Goal: Task Accomplishment & Management: Complete application form

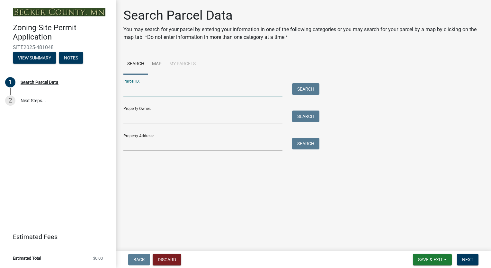
click at [142, 93] on input "Parcel ID:" at bounding box center [202, 89] width 159 height 13
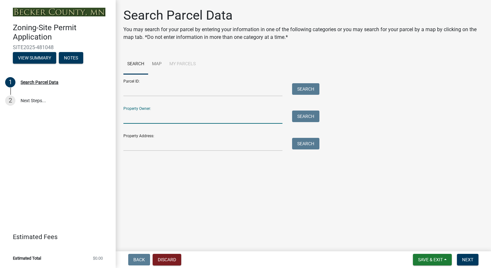
click at [149, 121] on input "Property Owner:" at bounding box center [202, 117] width 159 height 13
type input "[PERSON_NAME]"
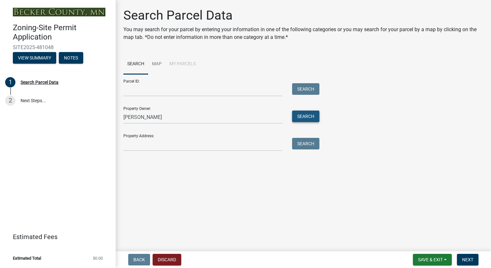
click at [315, 115] on button "Search" at bounding box center [305, 117] width 27 height 12
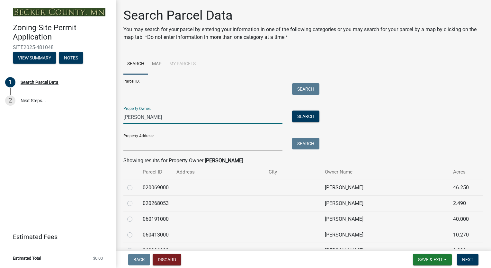
click at [125, 116] on input "[PERSON_NAME]" at bounding box center [202, 117] width 159 height 13
click at [144, 118] on input "[PERSON_NAME]" at bounding box center [202, 117] width 159 height 13
type input "[PERSON_NAME]"
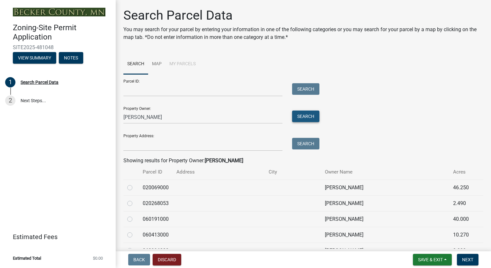
click at [307, 119] on button "Search" at bounding box center [305, 117] width 27 height 12
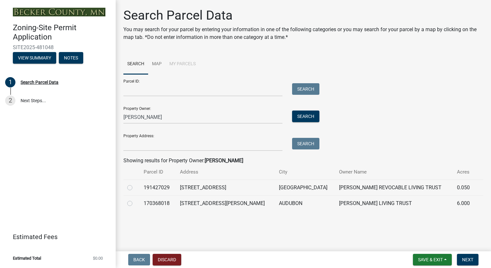
click at [135, 184] on label at bounding box center [135, 184] width 0 height 0
click at [135, 188] on input "radio" at bounding box center [137, 186] width 4 height 4
radio input "true"
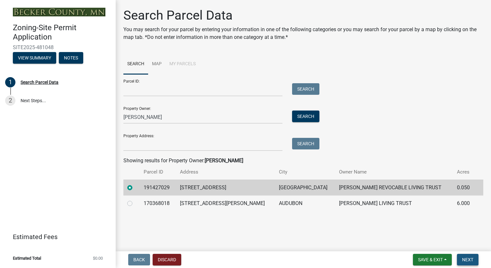
click at [468, 260] on span "Next" at bounding box center [467, 259] width 11 height 5
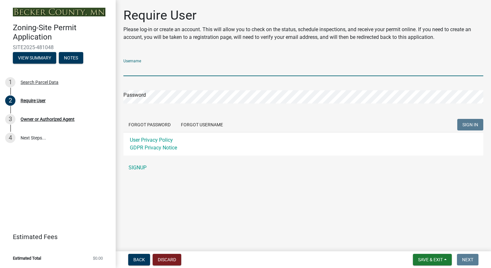
click at [157, 71] on input "Username" at bounding box center [303, 69] width 360 height 13
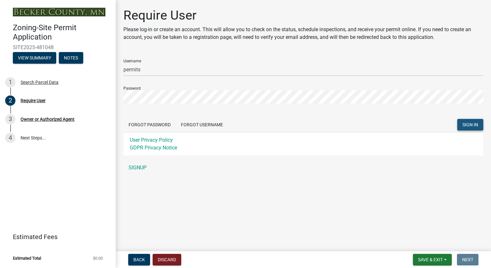
click at [474, 124] on span "SIGN IN" at bounding box center [470, 124] width 16 height 5
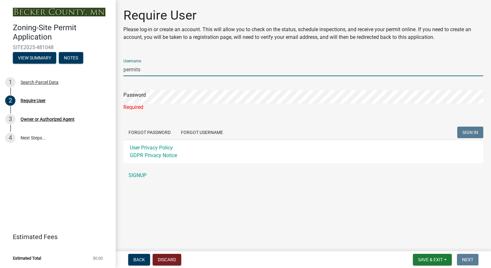
click at [156, 69] on input "permits" at bounding box center [303, 69] width 360 height 13
type input "p"
type input "WCLLC"
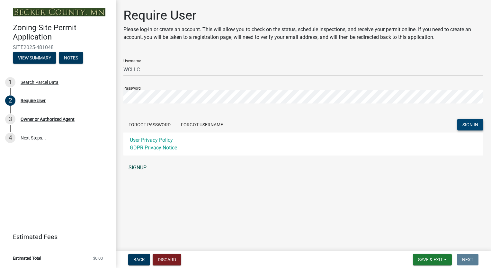
click at [144, 166] on link "SIGNUP" at bounding box center [303, 167] width 360 height 13
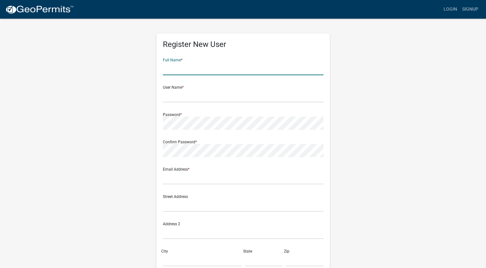
click at [203, 69] on input "text" at bounding box center [243, 68] width 161 height 13
type input "[PERSON_NAME]"
click at [103, 86] on div "Register New User Full Name * [PERSON_NAME] User Name * Password * Confirm Pass…" at bounding box center [243, 190] width 366 height 344
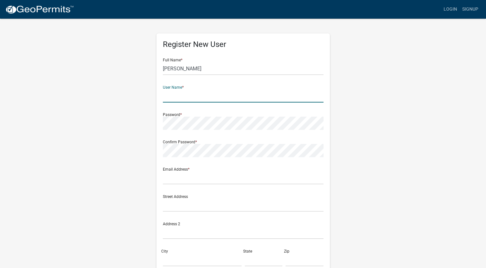
click at [172, 96] on input "text" at bounding box center [243, 95] width 161 height 13
type input "WCLLC"
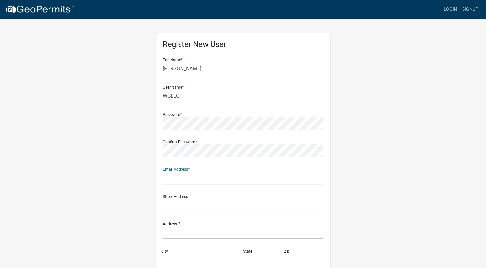
click at [167, 180] on input "text" at bounding box center [243, 177] width 161 height 13
type input "[EMAIL_ADDRESS][DOMAIN_NAME]"
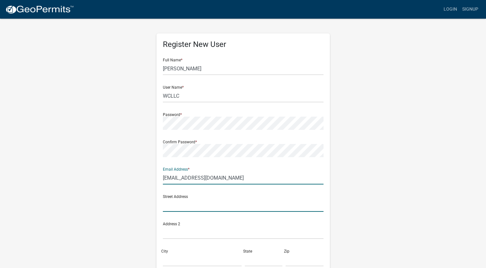
click at [170, 207] on input "text" at bounding box center [243, 205] width 161 height 13
type input "25044 [PERSON_NAME]"
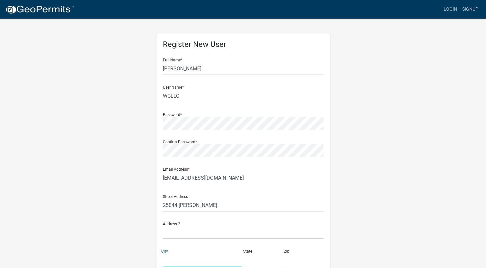
click at [174, 262] on input "City" at bounding box center [202, 259] width 79 height 13
type input "[GEOGRAPHIC_DATA]"
click at [295, 263] on input "text" at bounding box center [305, 259] width 38 height 13
type input "56501"
click at [259, 264] on input "text" at bounding box center [264, 259] width 38 height 13
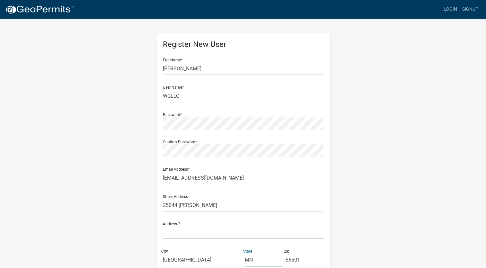
type input "MN"
click at [105, 180] on div "Register New User Full Name * [PERSON_NAME] User Name * WCLLC Password * Confir…" at bounding box center [243, 190] width 366 height 344
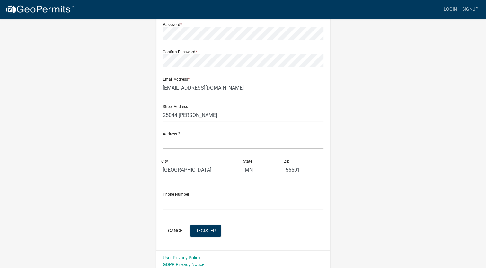
scroll to position [94, 0]
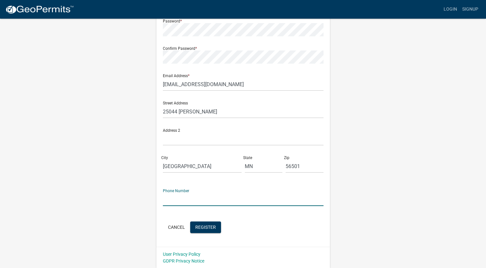
click at [181, 203] on input "text" at bounding box center [243, 199] width 161 height 13
type input "2188494977"
click at [139, 211] on div "Register New User Full Name * [PERSON_NAME] User Name * WCLLC Password * Confir…" at bounding box center [243, 96] width 366 height 344
click at [213, 226] on span "Register" at bounding box center [205, 226] width 21 height 5
click at [174, 227] on button "Cancel" at bounding box center [176, 227] width 27 height 12
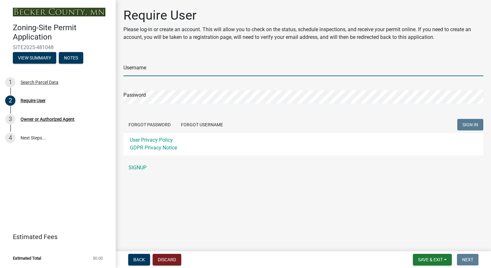
type input "WCLLC"
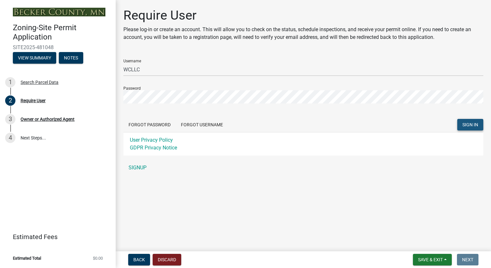
click at [477, 121] on button "SIGN IN" at bounding box center [470, 125] width 26 height 12
click at [469, 125] on span "SIGN IN" at bounding box center [470, 124] width 16 height 5
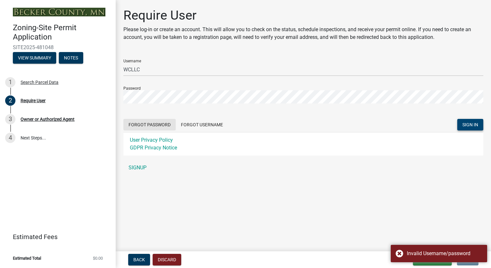
click at [157, 124] on button "Forgot Password" at bounding box center [149, 125] width 52 height 12
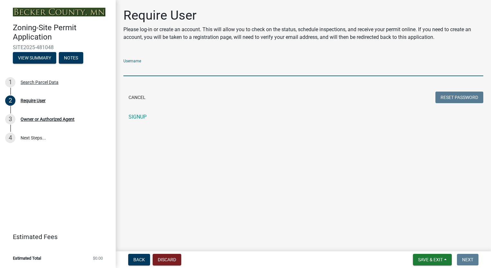
click at [183, 71] on input "Username" at bounding box center [303, 69] width 360 height 13
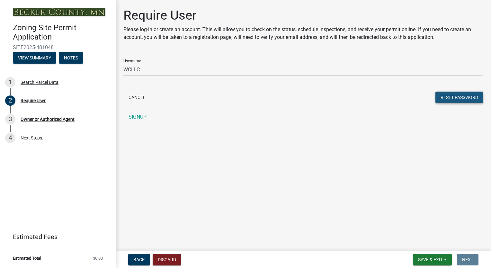
click at [452, 101] on button "Reset Password" at bounding box center [459, 98] width 48 height 12
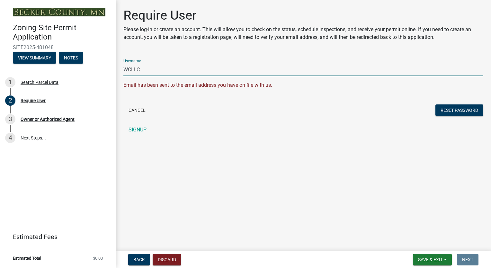
click at [147, 70] on input "WCLLC" at bounding box center [303, 69] width 360 height 13
type input "Wcllc"
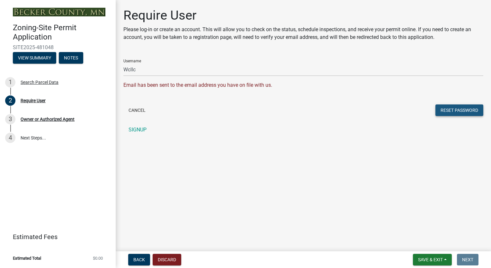
click at [445, 111] on button "Reset Password" at bounding box center [459, 110] width 48 height 12
click at [136, 112] on button "Cancel" at bounding box center [136, 110] width 27 height 12
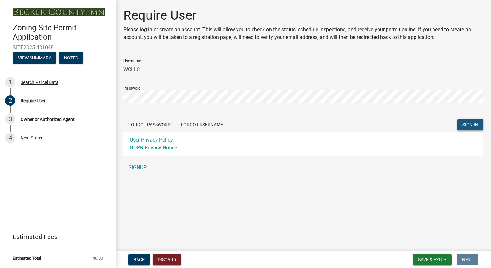
click at [467, 122] on span "SIGN IN" at bounding box center [470, 124] width 16 height 5
click at [470, 123] on span "SIGN IN" at bounding box center [470, 124] width 16 height 5
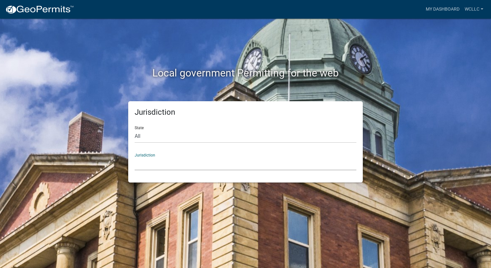
click at [170, 168] on select "Custer County, Colorado Carroll County, Georgia Cook County, Georgia Crawford C…" at bounding box center [246, 163] width 222 height 13
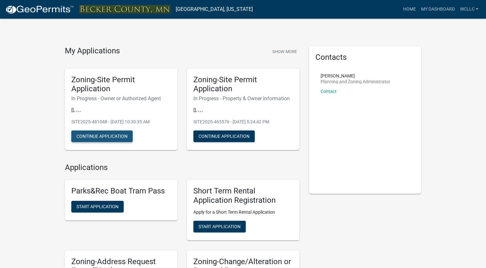
click at [121, 137] on button "Continue Application" at bounding box center [101, 136] width 61 height 12
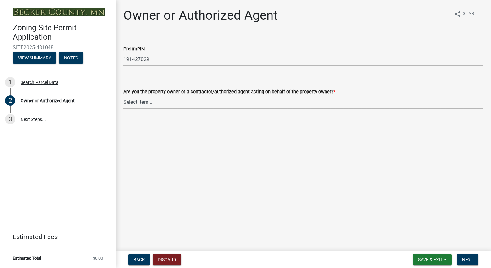
click at [160, 102] on select "Select Item... Property Owner Authorized Agent" at bounding box center [303, 101] width 360 height 13
click at [123, 95] on select "Select Item... Property Owner Authorized Agent" at bounding box center [303, 101] width 360 height 13
select select "059d621c-7166-4fbc-97da-2eca626821a9"
click at [467, 259] on span "Next" at bounding box center [467, 259] width 11 height 5
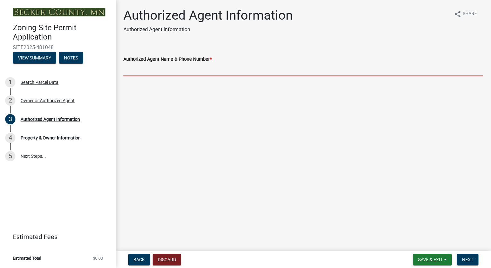
click at [157, 67] on input "Authorized Agent Name & Phone Number *" at bounding box center [303, 69] width 360 height 13
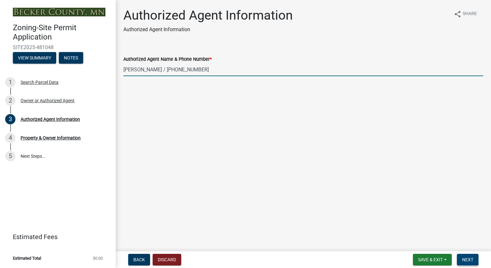
type input "Brad Winter / 218-849-4977"
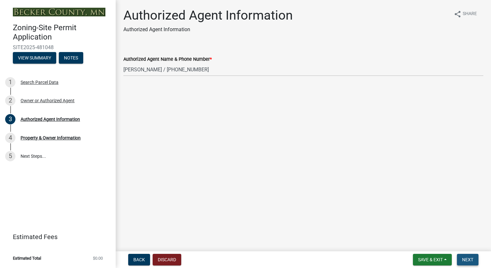
click at [466, 257] on span "Next" at bounding box center [467, 259] width 11 height 5
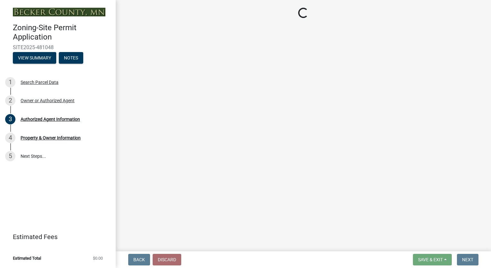
select select "a752e4d6-14bd-4f0f-bfe8-5b67ead45659"
select select "4439e411-f9ac-4451-8e9c-dcab1ac02f4d"
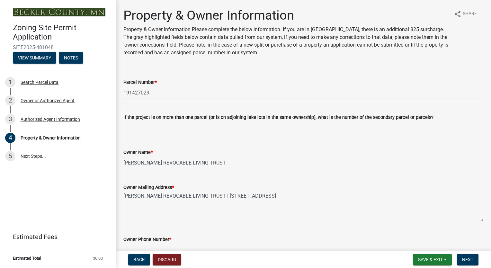
click at [149, 93] on input "191427029" at bounding box center [303, 92] width 360 height 13
type input "1"
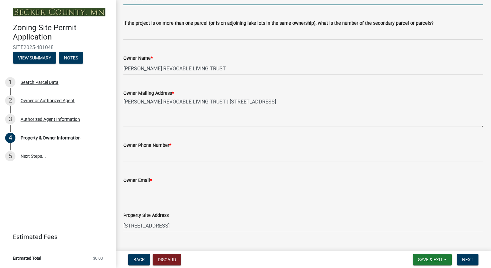
scroll to position [107, 0]
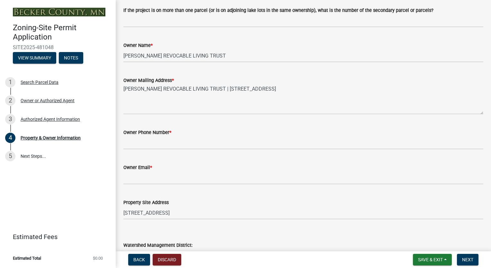
type input "170368018"
click at [197, 109] on textarea "HARRY J NELSON REVOCABLE LIVING TRUST | 410 WEST LAKE DR #203 | DETROIT LAKES M…" at bounding box center [303, 99] width 360 height 30
click at [203, 113] on textarea "HARRY J NELSON REVOCABLE LIVING TRUST | 410 WEST LAKE DR #203 | DETROIT LAKES M…" at bounding box center [303, 99] width 360 height 30
click at [236, 59] on input "[PERSON_NAME] REVOCABLE LIVING TRUST" at bounding box center [303, 55] width 360 height 13
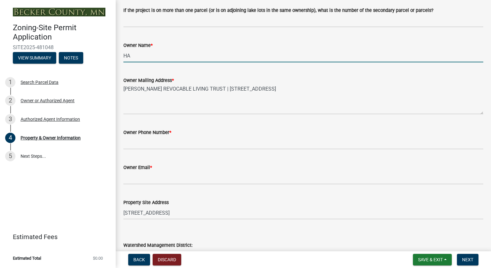
type input "H"
type input "Harry Nelson"
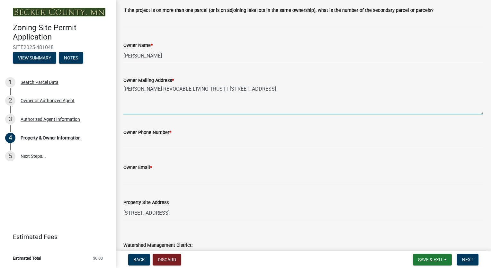
click at [359, 91] on textarea "HARRY J NELSON REVOCABLE LIVING TRUST | 410 WEST LAKE DR #203 | DETROIT LAKES M…" at bounding box center [303, 99] width 360 height 30
type textarea "H"
type textarea "11548 CO HWY 11, Audubon, MN 56511"
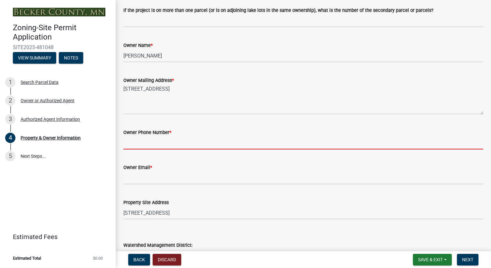
click at [166, 146] on input "Owner Phone Number *" at bounding box center [303, 142] width 360 height 13
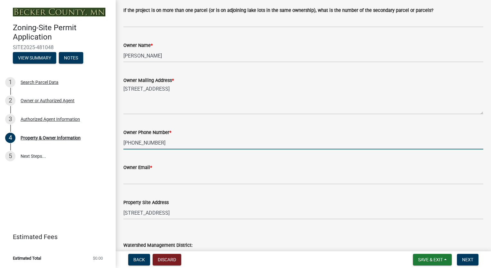
type input "701-371-4191"
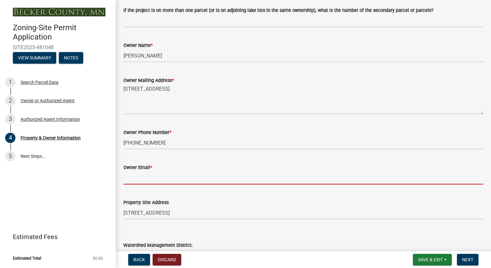
click at [151, 180] on input "Owner Email *" at bounding box center [303, 177] width 360 height 13
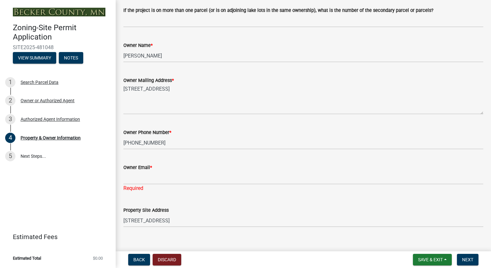
click at [107, 200] on div "Zoning-Site Permit Application SITE2025-481048 View Summary Notes 1 Search Parc…" at bounding box center [58, 134] width 116 height 268
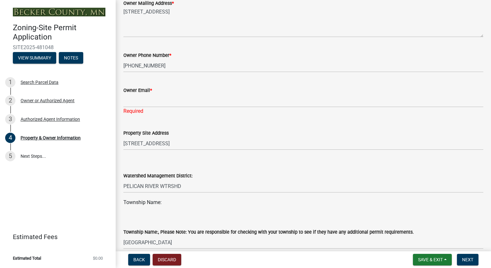
scroll to position [197, 0]
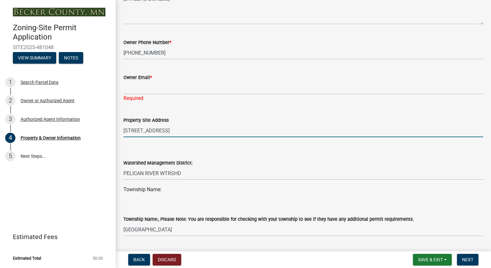
click at [188, 130] on input "[STREET_ADDRESS]" at bounding box center [303, 130] width 360 height 13
type input "2"
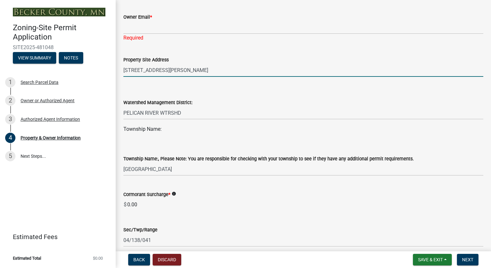
scroll to position [270, 0]
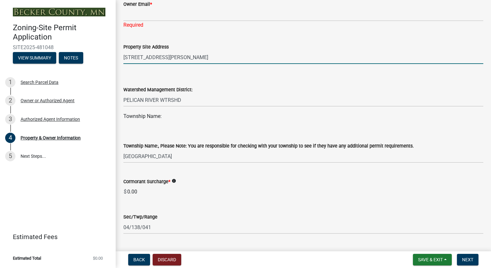
type input "10504 Meadows Lane, Audubon, MN 56511"
click at [156, 155] on select "Select Item... ATLANTA AUDUBON BURLINGTON CALLAWAY CARSONVILLE CORMORANT CUBA D…" at bounding box center [303, 156] width 360 height 13
click at [123, 150] on select "Select Item... ATLANTA AUDUBON BURLINGTON CALLAWAY CARSONVILLE CORMORANT CUBA D…" at bounding box center [303, 156] width 360 height 13
select select "9bce286e-d536-49ff-bab3-4b7d67f0814c"
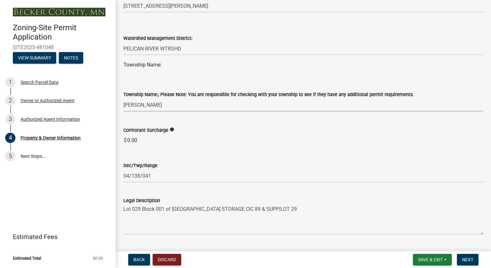
scroll to position [335, 0]
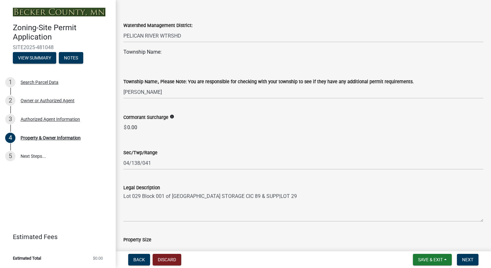
click at [172, 116] on icon "info" at bounding box center [172, 116] width 4 height 4
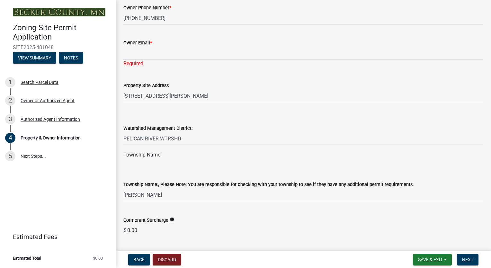
scroll to position [219, 0]
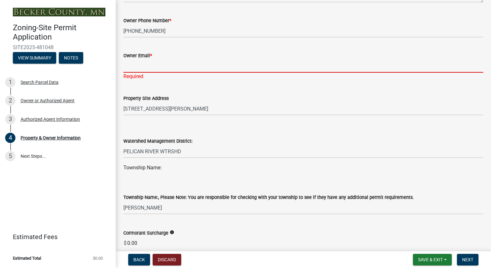
click at [141, 64] on input "Owner Email *" at bounding box center [303, 65] width 360 height 13
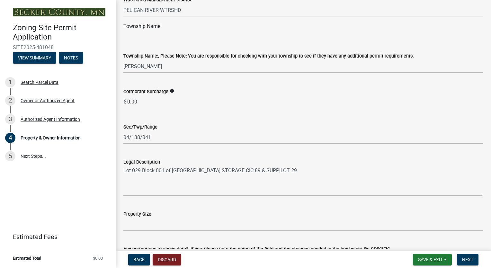
scroll to position [373, 0]
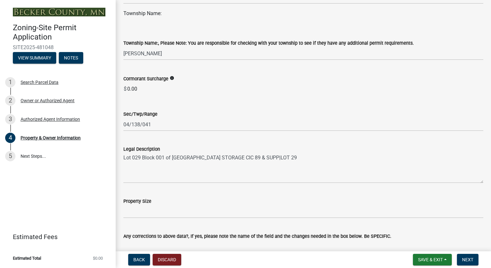
type input "harryn62@gmail.com"
click at [127, 124] on input "04/138/041" at bounding box center [303, 124] width 360 height 13
click at [151, 122] on input "31/138/041" at bounding box center [303, 124] width 360 height 13
type input "31/138/042"
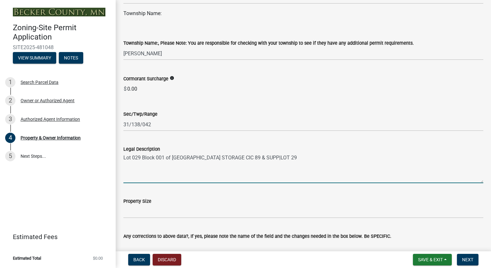
click at [286, 157] on textarea "Lot 029 Block 001 of LAKER ISLAND STORAGE CIC 89 & SUPP|LOT 29" at bounding box center [303, 168] width 360 height 30
type textarea "L"
type textarea "PT SE1/4 of NW1/4:"
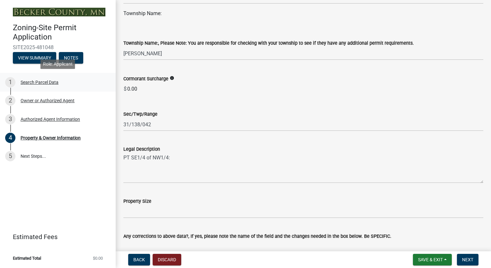
click at [36, 84] on div "Search Parcel Data" at bounding box center [40, 82] width 38 height 4
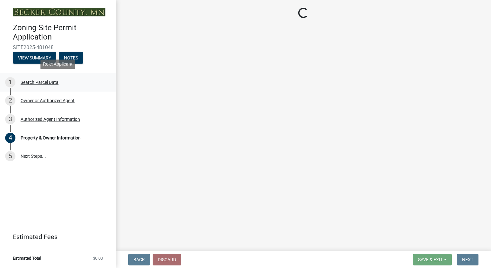
scroll to position [0, 0]
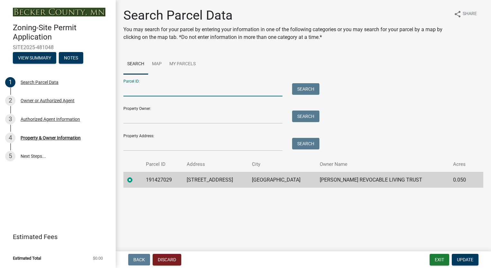
click at [142, 87] on input "Parcel ID:" at bounding box center [202, 89] width 159 height 13
type input "170368018"
click at [305, 91] on button "Search" at bounding box center [305, 89] width 27 height 12
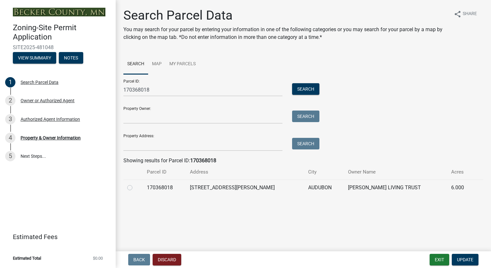
click at [135, 184] on label at bounding box center [135, 184] width 0 height 0
click at [135, 188] on input "radio" at bounding box center [137, 186] width 4 height 4
radio input "true"
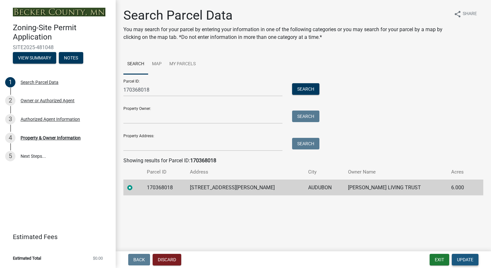
click at [463, 261] on span "Update" at bounding box center [465, 259] width 16 height 5
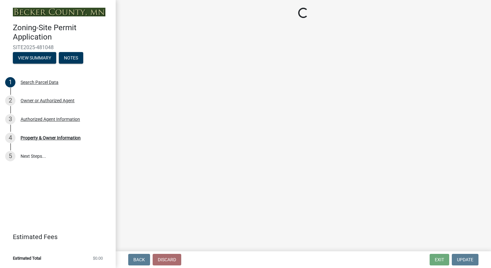
select select "a752e4d6-14bd-4f0f-bfe8-5b67ead45659"
select select "4439e411-f9ac-4451-8e9c-dcab1ac02f4d"
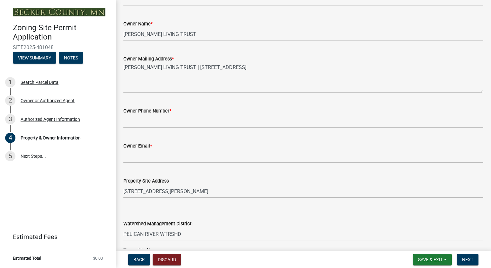
scroll to position [141, 0]
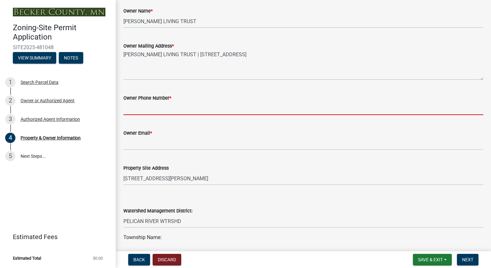
click at [147, 110] on input "Owner Phone Number *" at bounding box center [303, 108] width 360 height 13
type input "701-371-4191"
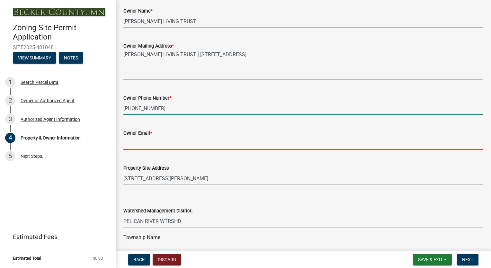
type input "harryn62@gmail.com"
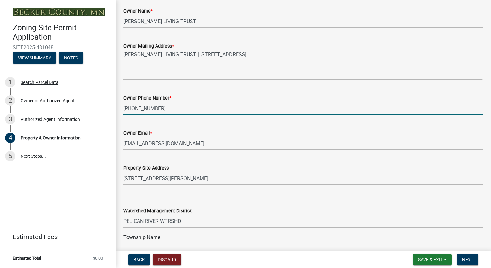
select select "9bce286e-d536-49ff-bab3-4b7d67f0814c"
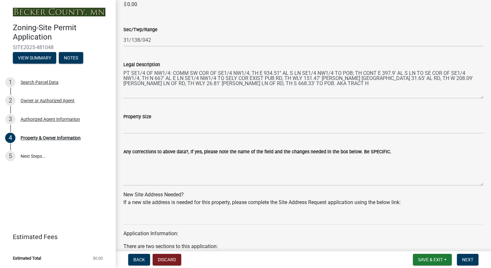
scroll to position [463, 0]
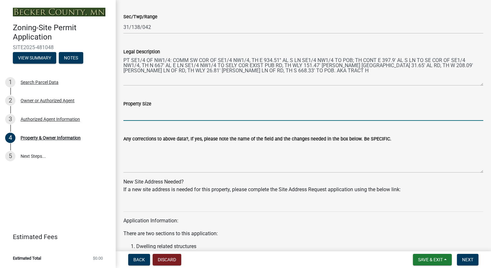
click at [138, 115] on input "Property Size" at bounding box center [303, 114] width 360 height 13
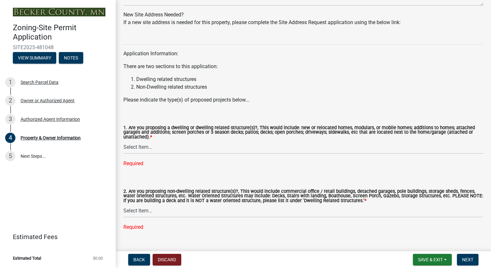
scroll to position [642, 0]
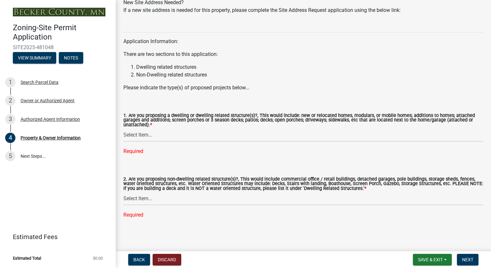
type input "6 acres"
click at [139, 137] on select "Select Item... Yes No" at bounding box center [303, 135] width 360 height 13
click at [123, 141] on select "Select Item... Yes No" at bounding box center [303, 135] width 360 height 13
select select "f87eba17-8ed9-4ad8-aefc-fe36a3f3544b"
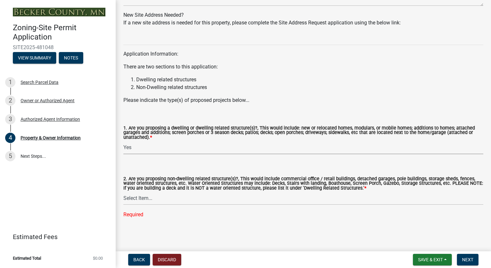
scroll to position [629, 0]
click at [154, 200] on select "Select Item... Yes No" at bounding box center [303, 198] width 360 height 13
click at [123, 205] on select "Select Item... Yes No" at bounding box center [303, 198] width 360 height 13
select select "393a978c-6bd5-4cb2-a6a0-db6feb8732b8"
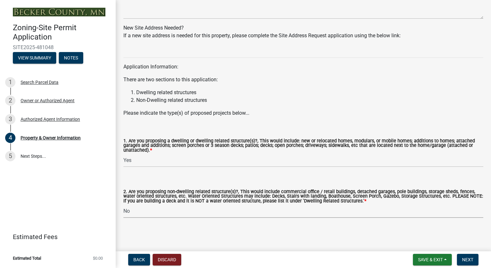
scroll to position [616, 0]
click at [466, 260] on span "Next" at bounding box center [467, 259] width 11 height 5
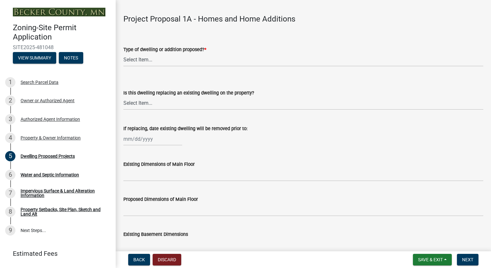
scroll to position [154, 0]
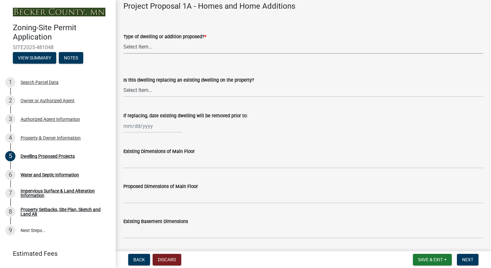
click at [141, 46] on select "Select Item... N/A - Not a dwelling New Home-Onsite Construction New Modular (E…" at bounding box center [303, 46] width 360 height 13
click at [123, 40] on select "Select Item... N/A - Not a dwelling New Home-Onsite Construction New Modular (E…" at bounding box center [303, 46] width 360 height 13
select select "b76c2e3f-c59d-4748-8205-29623accd873"
click at [252, 51] on select "Select Item... N/A - Not a dwelling New Home-Onsite Construction New Modular (E…" at bounding box center [303, 46] width 360 height 13
click at [251, 53] on select "Select Item... N/A - Not a dwelling New Home-Onsite Construction New Modular (E…" at bounding box center [303, 46] width 360 height 13
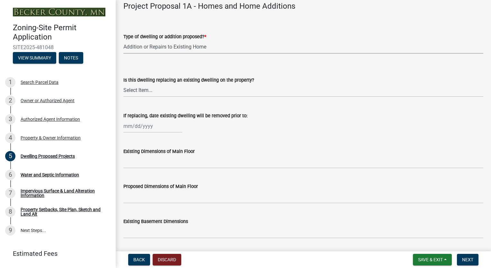
click at [234, 46] on select "Select Item... N/A - Not a dwelling New Home-Onsite Construction New Modular (E…" at bounding box center [303, 46] width 360 height 13
click at [209, 48] on select "Select Item... N/A - Not a dwelling New Home-Onsite Construction New Modular (E…" at bounding box center [303, 46] width 360 height 13
click at [217, 50] on select "Select Item... N/A - Not a dwelling New Home-Onsite Construction New Modular (E…" at bounding box center [303, 46] width 360 height 13
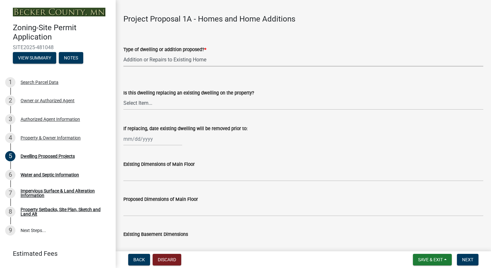
click at [295, 61] on select "Select Item... N/A - Not a dwelling New Home-Onsite Construction New Modular (E…" at bounding box center [303, 59] width 360 height 13
click at [123, 53] on select "Select Item... N/A - Not a dwelling New Home-Onsite Construction New Modular (E…" at bounding box center [303, 59] width 360 height 13
click at [157, 104] on select "Select Item... N/A Yes No" at bounding box center [303, 103] width 360 height 13
click at [123, 97] on select "Select Item... N/A Yes No" at bounding box center [303, 103] width 360 height 13
select select "566f81cc-4b3f-4ecb-9f16-a2b313352c61"
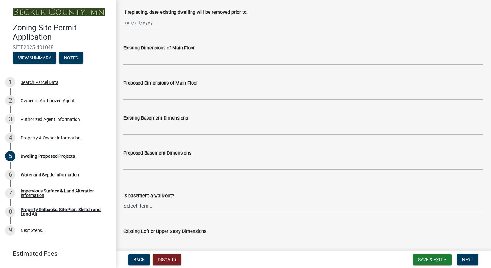
scroll to position [271, 0]
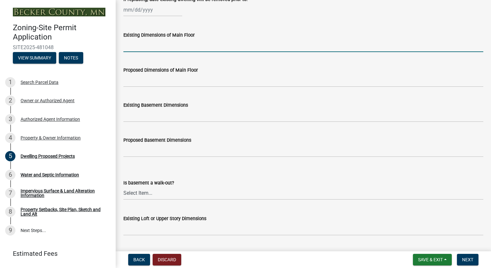
click at [143, 46] on input "Existing Dimensions of Main Floor" at bounding box center [303, 45] width 360 height 13
type input "5001 s.f."
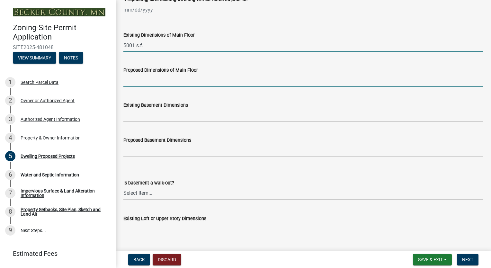
click at [159, 82] on input "Proposed Dimensions of Main Floor" at bounding box center [303, 80] width 360 height 13
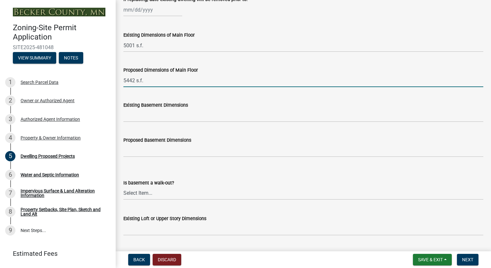
type input "5442 s.f."
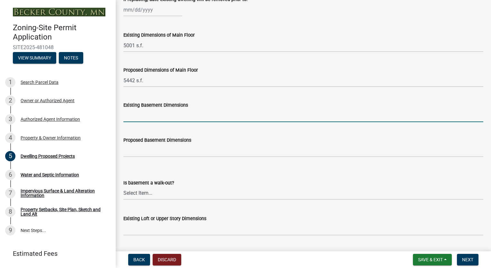
click at [168, 117] on input "Existing Basement Dimensions" at bounding box center [303, 115] width 360 height 13
type input "N/A"
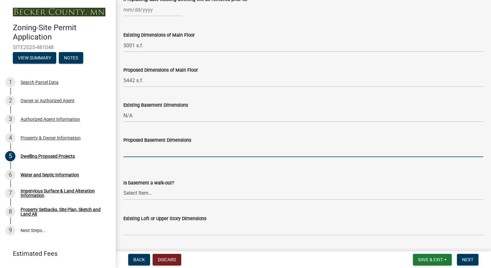
click at [164, 154] on input "Proposed Basement Dimensions" at bounding box center [303, 150] width 360 height 13
type input "N/A"
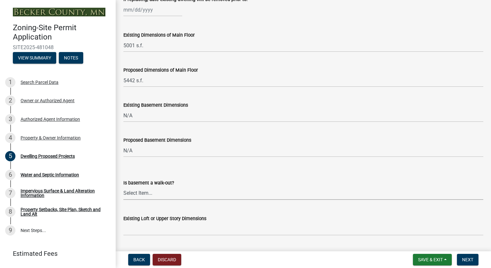
click at [165, 195] on select "Select Item... Yes No N/A" at bounding box center [303, 193] width 360 height 13
click at [123, 187] on select "Select Item... Yes No N/A" at bounding box center [303, 193] width 360 height 13
select select "f4ae0446-41fa-4afd-99aa-409617c58827"
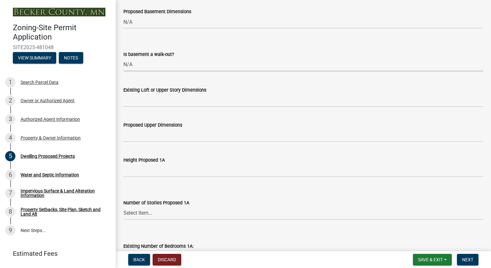
scroll to position [425, 0]
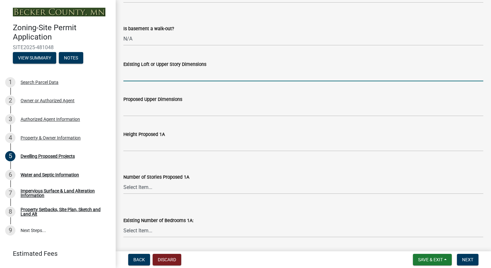
click at [152, 79] on input "Existing Loft or Upper Story Dimensions" at bounding box center [303, 74] width 360 height 13
type input "196 s.f."
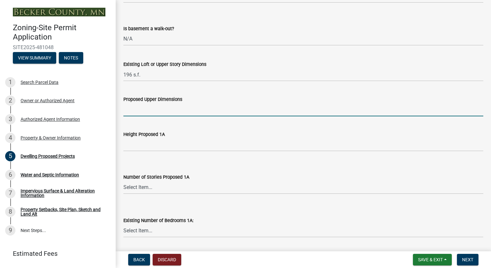
click at [156, 112] on input "Proposed Upper Dimensions" at bounding box center [303, 109] width 360 height 13
type input "N/A"
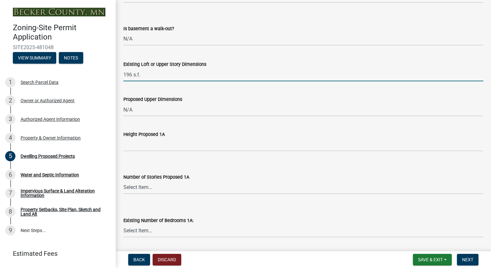
click at [144, 78] on input "196 s.f." at bounding box center [303, 74] width 360 height 13
type input "1"
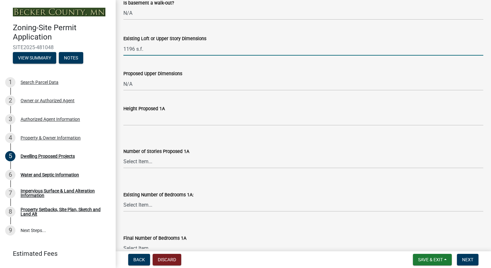
scroll to position [463, 0]
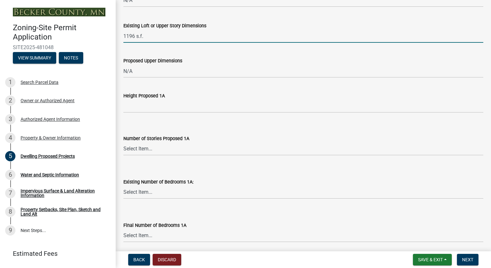
type input "1196 s.f."
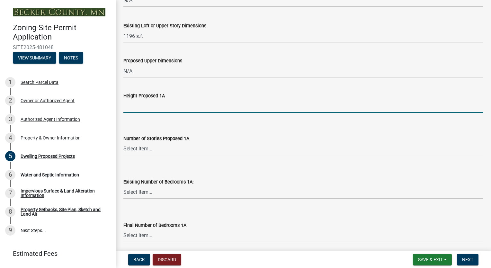
click at [182, 107] on input "Height Proposed 1A" at bounding box center [303, 106] width 360 height 13
type input "18'"
click at [156, 150] on select "Select Item... N/A 1 1.25 1.5 1.75 2 2.25 2.5" at bounding box center [303, 148] width 360 height 13
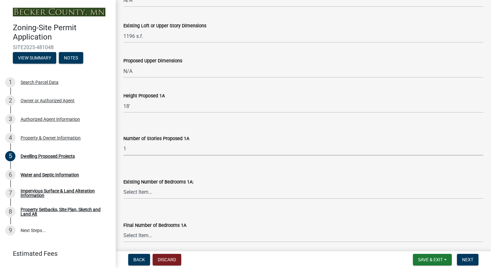
click at [123, 142] on select "Select Item... N/A 1 1.25 1.5 1.75 2 2.25 2.5" at bounding box center [303, 148] width 360 height 13
select select "4f5e2784-8c40-49a3-b0e9-8f1a3cbab4f4"
click at [173, 195] on select "Select Item... 0 1 2 3 4 5 6 7 8" at bounding box center [303, 192] width 360 height 13
click at [123, 186] on select "Select Item... 0 1 2 3 4 5 6 7 8" at bounding box center [303, 192] width 360 height 13
select select "a045e8de-0125-48b5-a52c-0705e3235ca5"
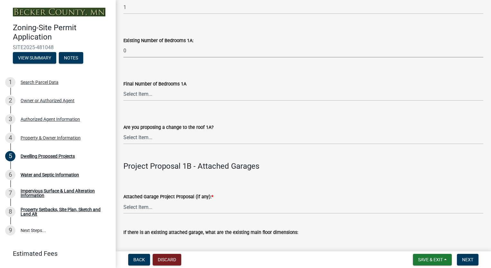
scroll to position [618, 0]
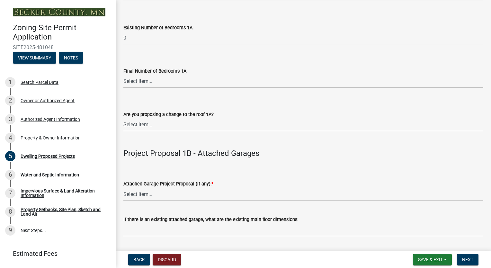
click at [143, 80] on select "Select Item... 0 1 2 3 4 5 6 7 8" at bounding box center [303, 81] width 360 height 13
click at [123, 75] on select "Select Item... 0 1 2 3 4 5 6 7 8" at bounding box center [303, 81] width 360 height 13
select select "5a3ddd1e-2d3b-44b4-950c-cbdcbc00514f"
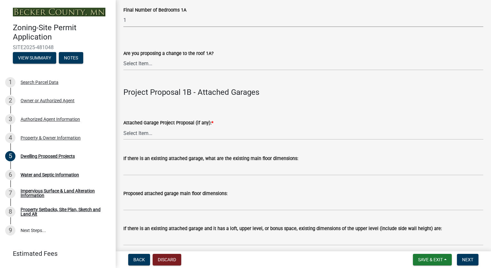
scroll to position [666, 0]
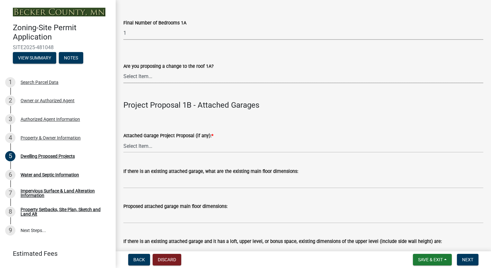
click at [147, 79] on select "Select Item... N/A Yes No" at bounding box center [303, 76] width 360 height 13
click at [123, 70] on select "Select Item... N/A Yes No" at bounding box center [303, 76] width 360 height 13
select select "b63d75fc-5f3c-4949-bc5e-b7a1b42903a6"
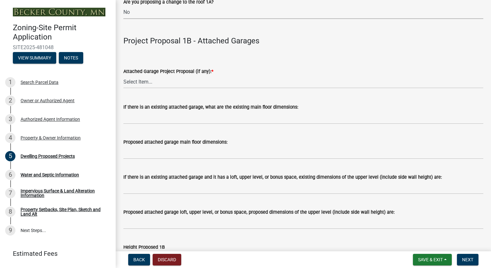
scroll to position [756, 0]
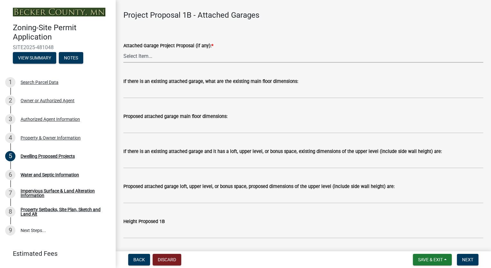
click at [171, 56] on select "Select Item... N/A New Attached Garage Addition to Attached Garage" at bounding box center [303, 55] width 360 height 13
click at [123, 49] on select "Select Item... N/A New Attached Garage Addition to Attached Garage" at bounding box center [303, 55] width 360 height 13
select select "11c1c089-3b44-43c0-9549-3c9eeea2451f"
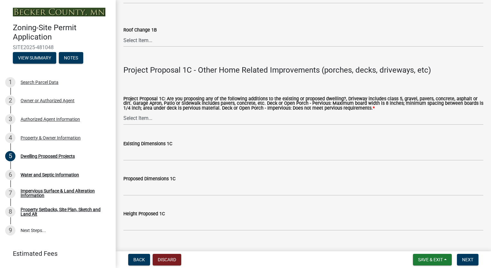
scroll to position [1133, 0]
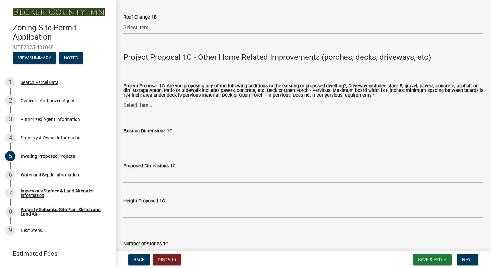
click at [262, 105] on select "Select Item... N/A Driveway Garage Apron Home Patio Sidewalk Deck - Pervious De…" at bounding box center [303, 105] width 360 height 13
click at [123, 99] on select "Select Item... N/A Driveway Garage Apron Home Patio Sidewalk Deck - Pervious De…" at bounding box center [303, 105] width 360 height 13
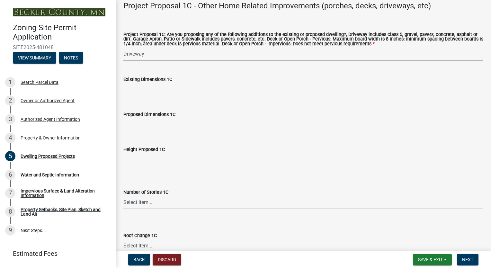
scroll to position [1197, 0]
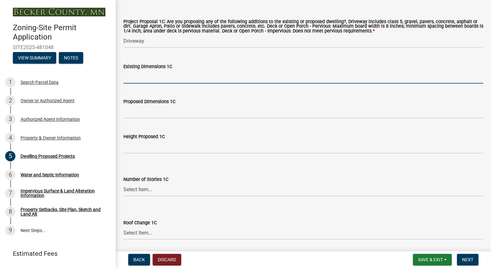
click at [148, 77] on input "Existing Dimensions 1C" at bounding box center [303, 76] width 360 height 13
click at [151, 44] on select "Select Item... N/A Driveway Garage Apron Home Patio Sidewalk Deck - Pervious De…" at bounding box center [303, 41] width 360 height 13
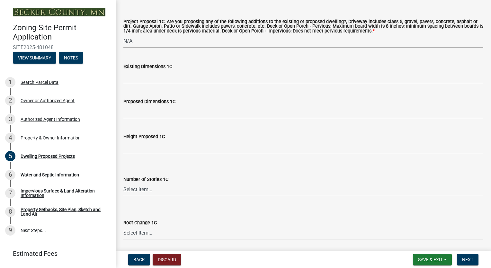
click at [123, 35] on select "Select Item... N/A Driveway Garage Apron Home Patio Sidewalk Deck - Pervious De…" at bounding box center [303, 41] width 360 height 13
select select "0ceb8b90-6e92-4b1f-be25-acba4c819eff"
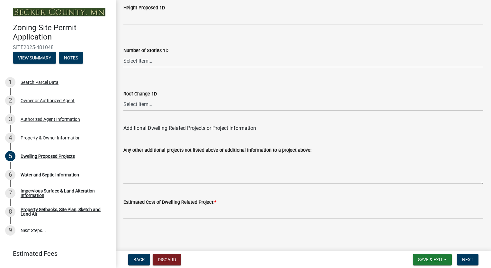
scroll to position [1597, 0]
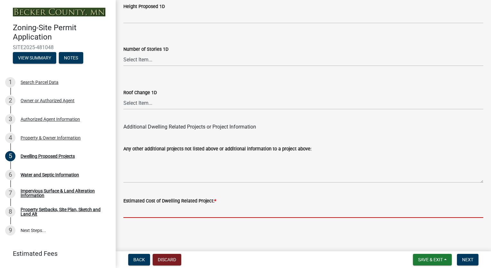
click at [158, 211] on input "text" at bounding box center [303, 211] width 360 height 13
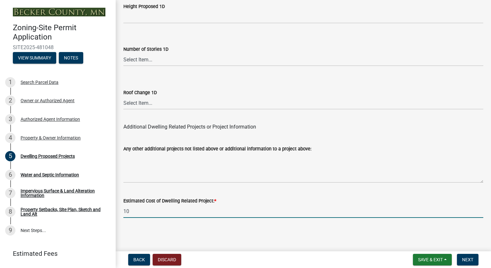
type input "1"
type input "110000"
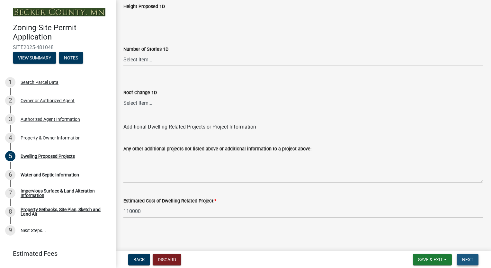
click at [470, 259] on span "Next" at bounding box center [467, 259] width 11 height 5
click at [470, 258] on span "Next" at bounding box center [467, 259] width 11 height 5
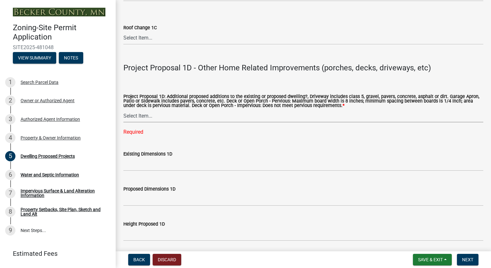
click at [176, 114] on select "Select Item... N/A Driveway Garage Apron Home Patio Sidewalk Deck - Pervious De…" at bounding box center [303, 115] width 360 height 13
click at [123, 109] on select "Select Item... N/A Driveway Garage Apron Home Patio Sidewalk Deck - Pervious De…" at bounding box center [303, 115] width 360 height 13
select select "ab9119d1-7da9-49c4-9fac-8c142204c89d"
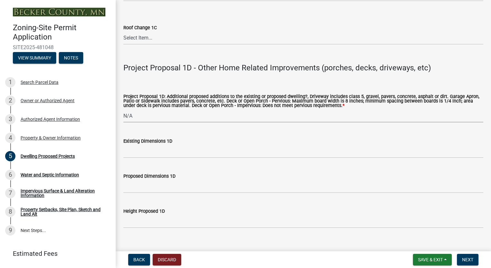
scroll to position [1597, 0]
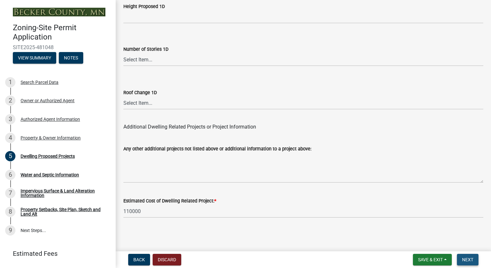
click at [470, 259] on span "Next" at bounding box center [467, 259] width 11 height 5
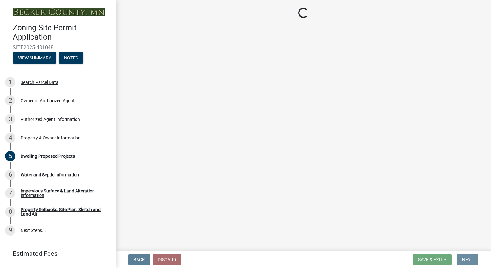
scroll to position [0, 0]
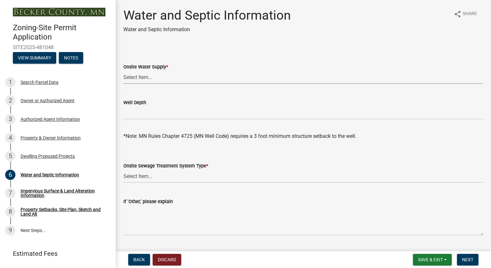
click at [149, 79] on select "Select Item... Well New Well to be Installed Attached to City Water System No o…" at bounding box center [303, 77] width 360 height 13
click at [123, 71] on select "Select Item... Well New Well to be Installed Attached to City Water System No o…" at bounding box center [303, 77] width 360 height 13
select select "9c51a48b-0bee-4836-8d5c-beab6e77ad2a"
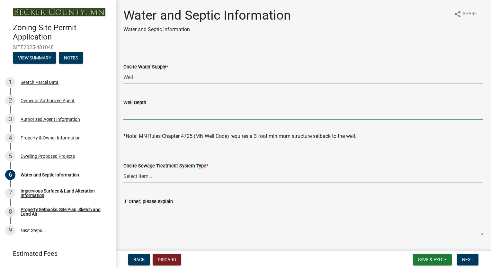
click at [139, 116] on input "Well Depth" at bounding box center [303, 112] width 360 height 13
click at [163, 179] on select "Select Item... No existing or proposed septic Proposed New or Corrected Septic …" at bounding box center [303, 176] width 360 height 13
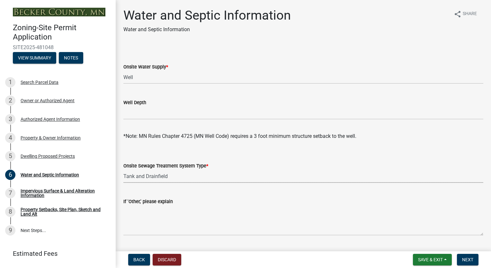
click at [123, 170] on select "Select Item... No existing or proposed septic Proposed New or Corrected Septic …" at bounding box center [303, 176] width 360 height 13
select select "25b8aef2-9eed-4c0f-8836-08d4b8d082b1"
click at [140, 115] on input "Well Depth" at bounding box center [303, 112] width 360 height 13
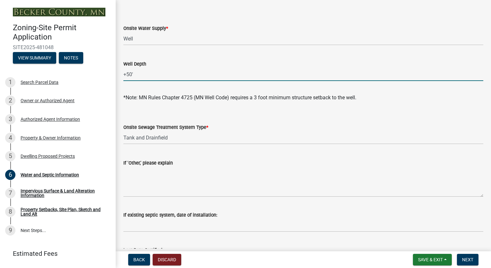
scroll to position [51, 0]
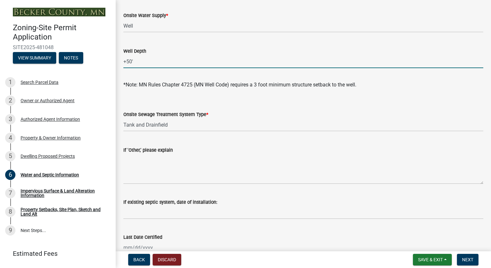
type input "+50'"
click at [188, 125] on select "Select Item... No existing or proposed septic Proposed New or Corrected Septic …" at bounding box center [303, 124] width 360 height 13
click at [123, 118] on select "Select Item... No existing or proposed septic Proposed New or Corrected Septic …" at bounding box center [303, 124] width 360 height 13
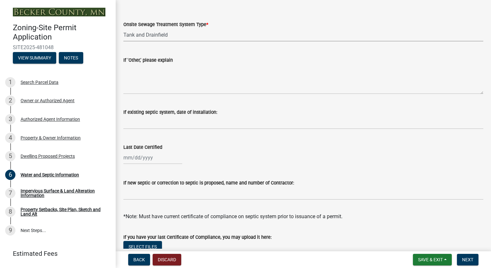
scroll to position [154, 0]
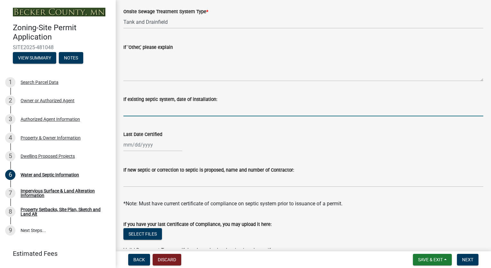
click at [201, 111] on input "If existing septic system, date of installation:" at bounding box center [303, 109] width 360 height 13
type input "2003"
click at [131, 146] on input "Last Date Certified" at bounding box center [152, 144] width 59 height 13
select select "9"
select select "2025"
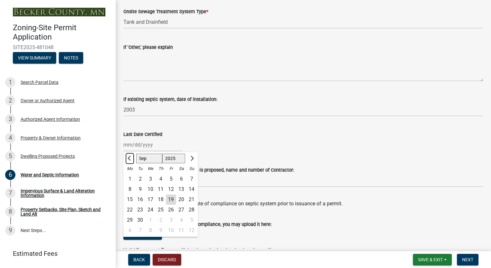
click at [129, 161] on button "Previous month" at bounding box center [130, 158] width 8 height 10
select select "7"
click at [192, 210] on div "27" at bounding box center [191, 210] width 10 height 10
type input "07/27/2025"
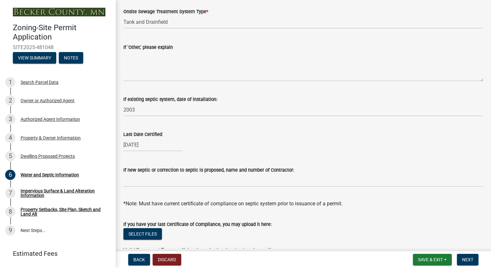
select select "7"
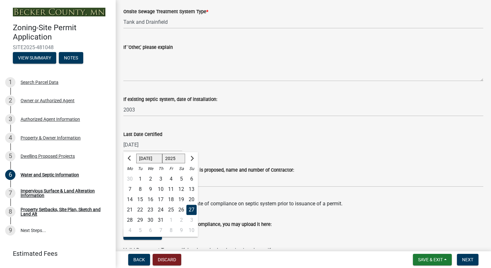
click at [154, 143] on input "07/27/2025" at bounding box center [152, 144] width 59 height 13
click at [175, 160] on select "1525 1526 1527 1528 1529 1530 1531 1532 1533 1534 1535 1536 1537 1538 1539 1540…" at bounding box center [173, 159] width 23 height 10
select select "2003"
click at [162, 154] on select "1525 1526 1527 1528 1529 1530 1531 1532 1533 1534 1535 1536 1537 1538 1539 1540…" at bounding box center [173, 159] width 23 height 10
click at [191, 156] on span "Next month" at bounding box center [191, 158] width 5 height 5
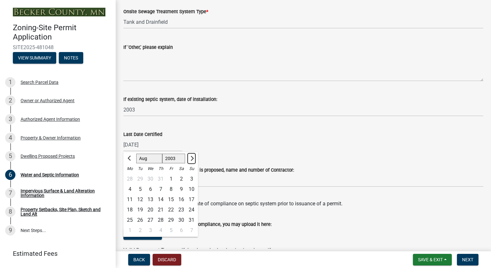
click at [191, 156] on span "Next month" at bounding box center [191, 158] width 5 height 5
select select "10"
click at [161, 179] on div "2" at bounding box center [161, 179] width 10 height 10
type input "10/02/2003"
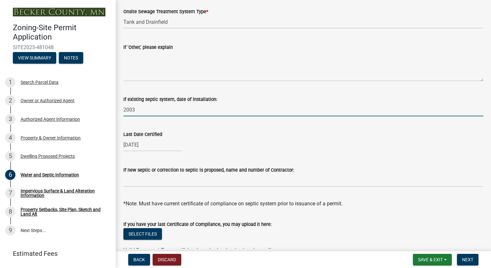
click at [131, 112] on input "2003" at bounding box center [303, 109] width 360 height 13
click at [122, 109] on div "If existing septic system, date of installation: 2003" at bounding box center [304, 101] width 370 height 30
click at [141, 111] on input "2003" at bounding box center [303, 109] width 360 height 13
type input "2"
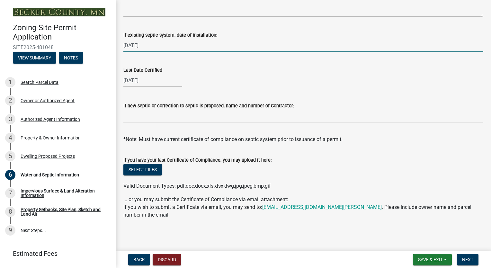
scroll to position [219, 0]
type input "October 2003"
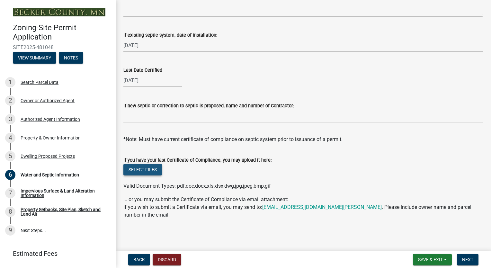
click at [149, 169] on button "Select files" at bounding box center [142, 170] width 39 height 12
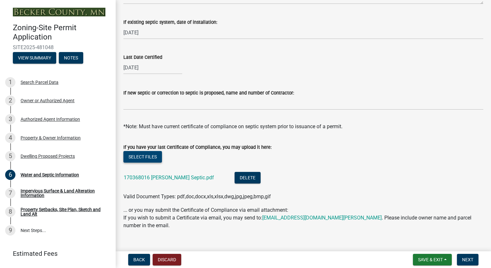
scroll to position [242, 0]
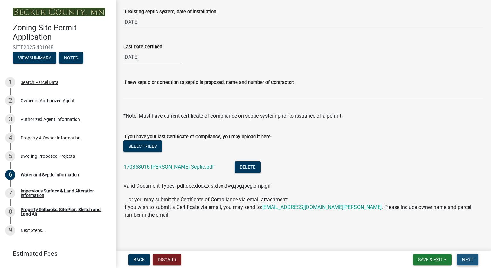
click at [466, 258] on span "Next" at bounding box center [467, 259] width 11 height 5
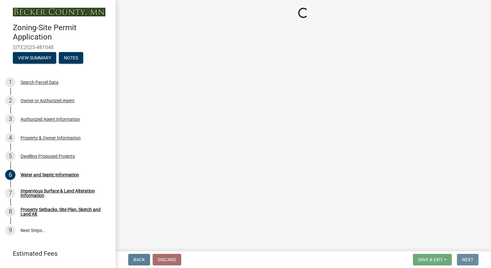
scroll to position [0, 0]
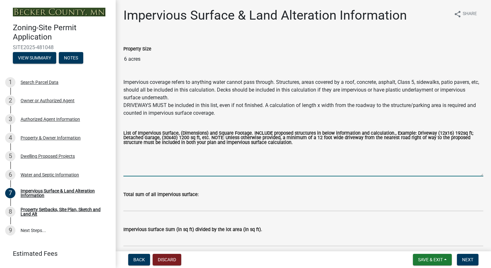
click at [136, 174] on textarea "List of Impervious Surface, (Dimensions) and Square Footage. INCLUDE proposed s…" at bounding box center [303, 161] width 360 height 30
type textarea "D"
click at [239, 150] on textarea "Detached garage (48x72) 3456 s.f.; garage (56x40,20x20)" at bounding box center [303, 161] width 360 height 30
click at [263, 151] on textarea "Detached garage (48x72) 3456 s.f.; garage (56x40, 20x20)" at bounding box center [303, 161] width 360 height 30
click at [308, 151] on textarea "Detached garage (48x72) 3456 s.f.; garage (56x40, 20x20) 2640 s.f.; garage/livi…" at bounding box center [303, 161] width 360 height 30
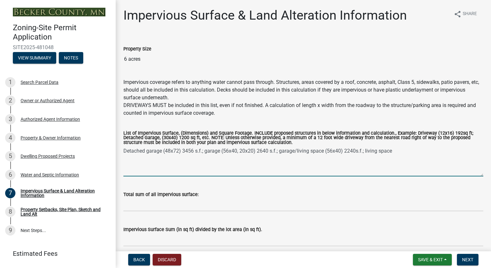
click at [397, 151] on textarea "Detached garage (48x72) 3456 s.f.; garage (56x40, 20x20) 2640 s.f.; garage/livi…" at bounding box center [303, 161] width 360 height 30
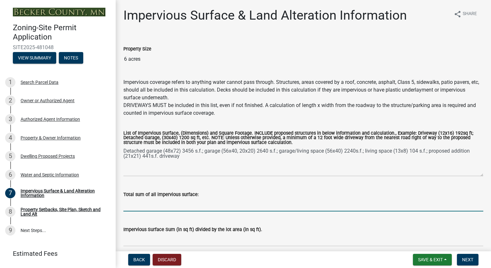
click at [181, 207] on input "Total sum of all impervious surface:" at bounding box center [303, 204] width 360 height 13
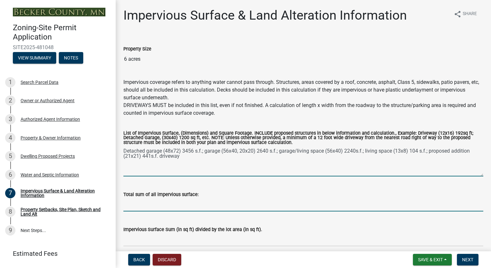
click at [184, 158] on textarea "Detached garage (48x72) 3456 s.f.; garage (56x40, 20x20) 2640 s.f.; garage/livi…" at bounding box center [303, 161] width 360 height 30
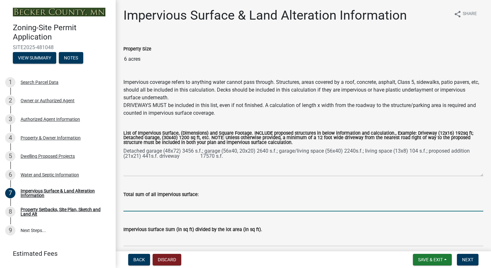
click at [146, 209] on input "Total sum of all impervious surface:" at bounding box center [303, 204] width 360 height 13
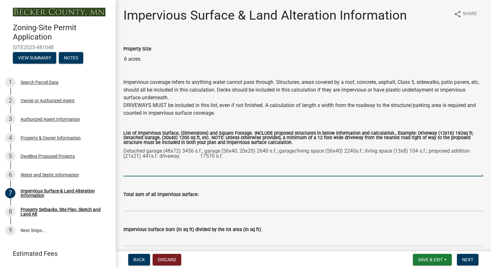
click at [159, 156] on textarea "Detached garage (48x72) 3456 s.f.; garage (56x40, 20x20) 2640 s.f.; garage/livi…" at bounding box center [303, 161] width 360 height 30
click at [420, 155] on textarea "Detached garage (48x72) 3456 s.f.; garage (56x40, 20x20) 2640 s.f.; garage/livi…" at bounding box center [303, 161] width 360 height 30
type textarea "Detached garage (48x72) 3456 s.f.; garage (56x40, 20x20) 2640 s.f.; garage/livi…"
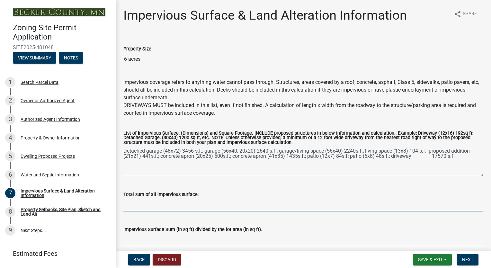
click at [225, 210] on input "Total sum of all impervious surface:" at bounding box center [303, 204] width 360 height 13
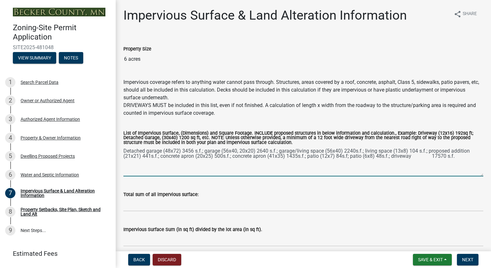
click at [160, 174] on textarea "Detached garage (48x72) 3456 s.f.; garage (56x40, 20x20) 2640 s.f.; garage/livi…" at bounding box center [303, 161] width 360 height 30
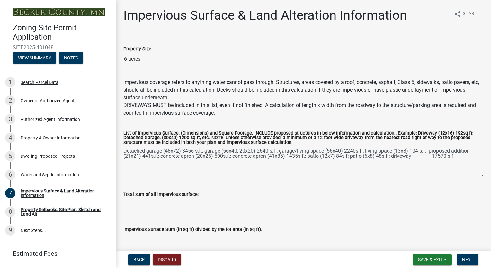
click at [141, 195] on label "Total sum of all impervious surface:" at bounding box center [160, 194] width 75 height 4
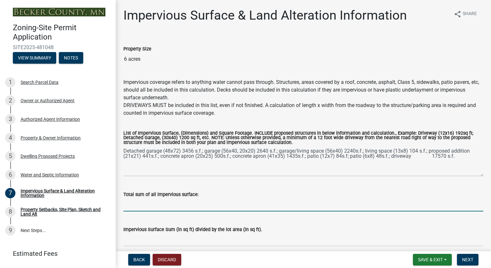
click at [141, 198] on input "Total sum of all impervious surface:" at bounding box center [303, 204] width 360 height 13
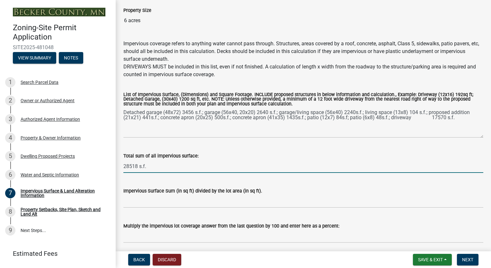
scroll to position [51, 0]
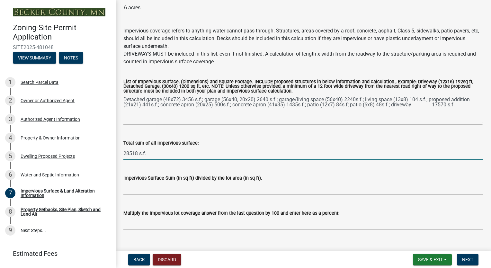
type input "28518 s.f."
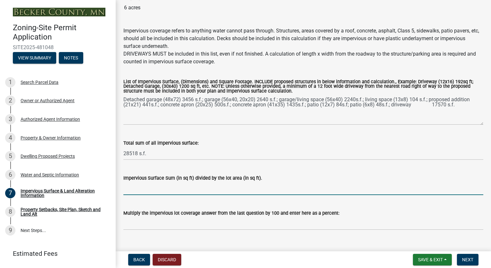
click at [193, 193] on input "Impervious Surface Sum (in sq ft) divided by the lot area (in sq ft)." at bounding box center [303, 188] width 360 height 13
type input ".109 (10.9%)"
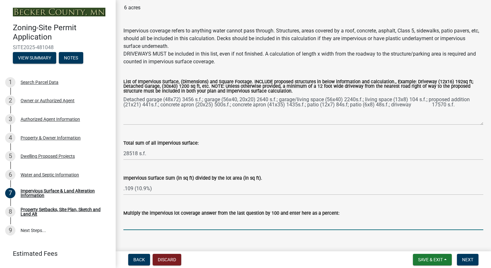
click at [371, 224] on input "Multiply the impervious lot coverage answer from the last question by 100 and e…" at bounding box center [303, 223] width 360 height 13
type input "10.9"
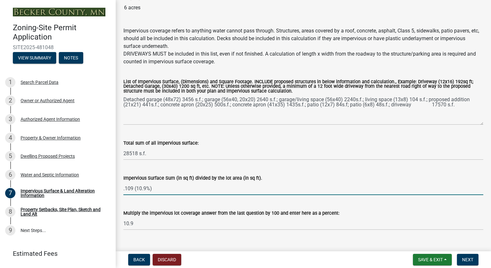
click at [156, 191] on input ".109 (10.9%)" at bounding box center [303, 188] width 360 height 13
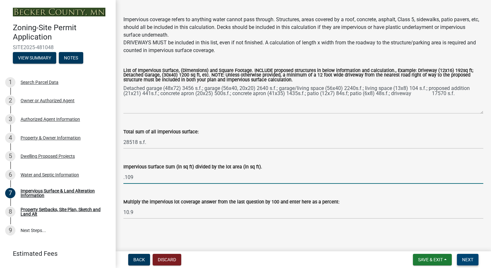
type input ".109"
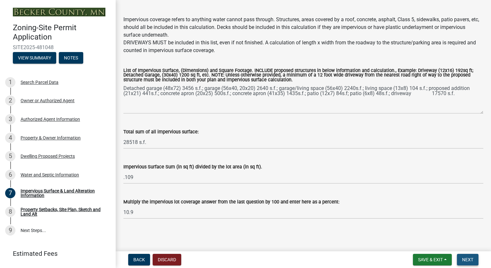
click at [469, 259] on span "Next" at bounding box center [467, 259] width 11 height 5
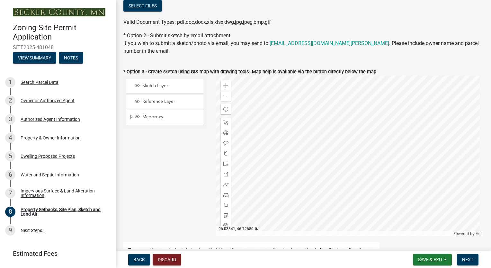
scroll to position [167, 0]
